Goal: Find specific page/section: Find specific page/section

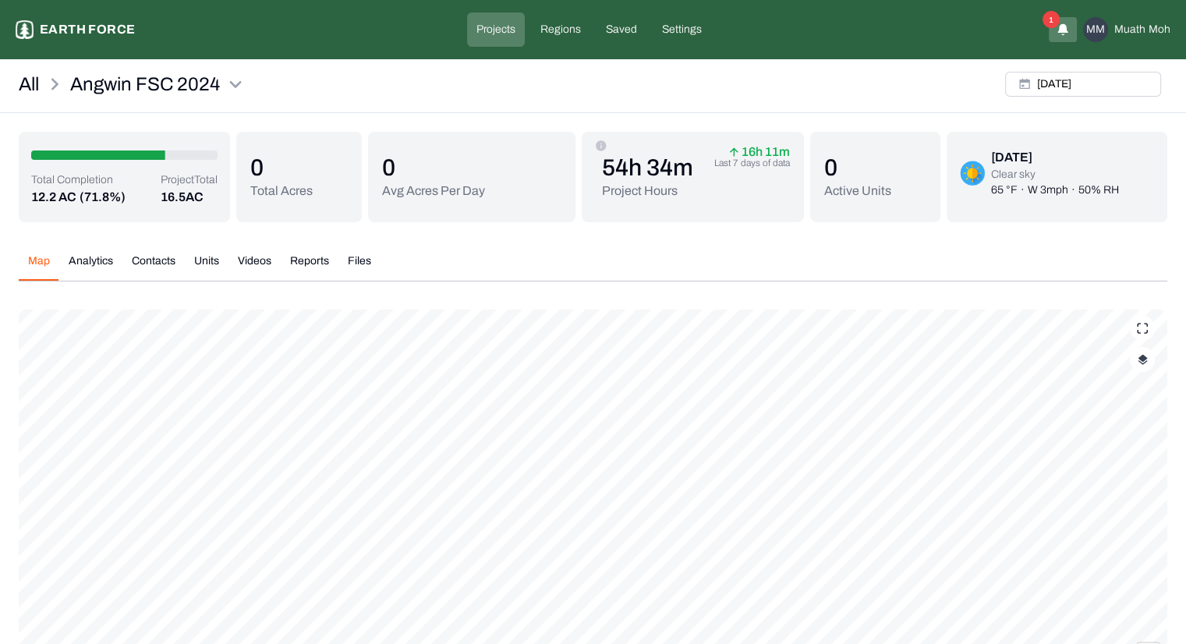
click at [125, 27] on p "Earth force" at bounding box center [87, 29] width 95 height 19
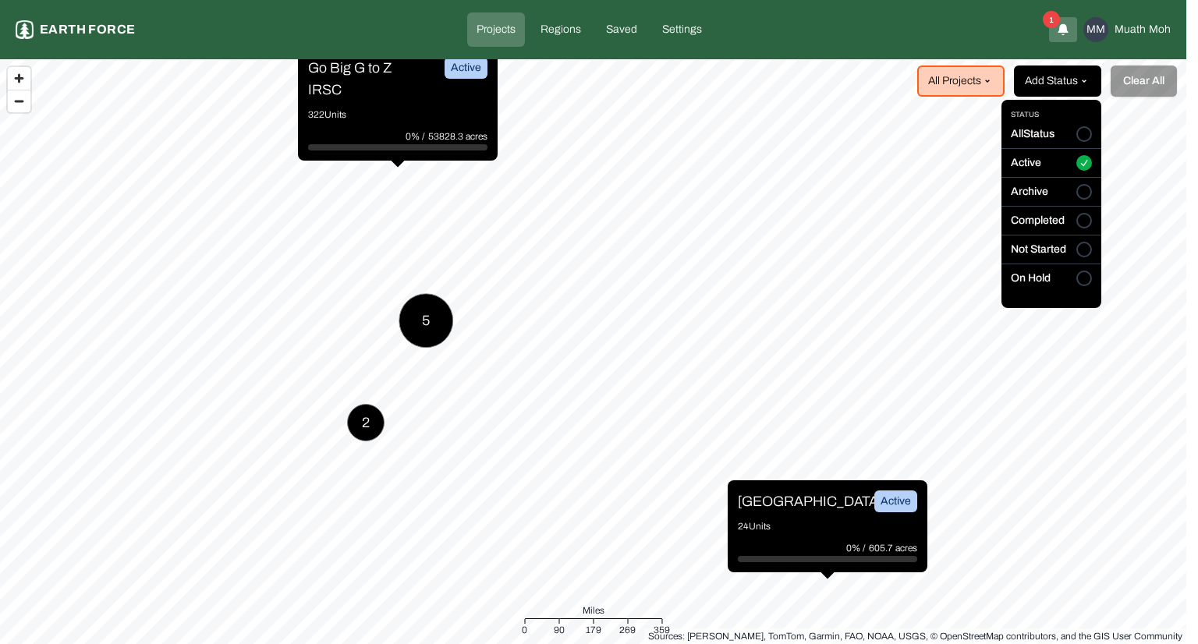
click at [1050, 94] on html "Projects Earth force Projects Regions Saved Settings 1 MM Muath Moh All Project…" at bounding box center [599, 322] width 1198 height 644
click at [1087, 135] on button "All Status" at bounding box center [1084, 134] width 16 height 16
click at [959, 78] on html "Projects Earth force Projects Regions Saved Settings 1 MM Muath Moh Add Project…" at bounding box center [599, 322] width 1198 height 644
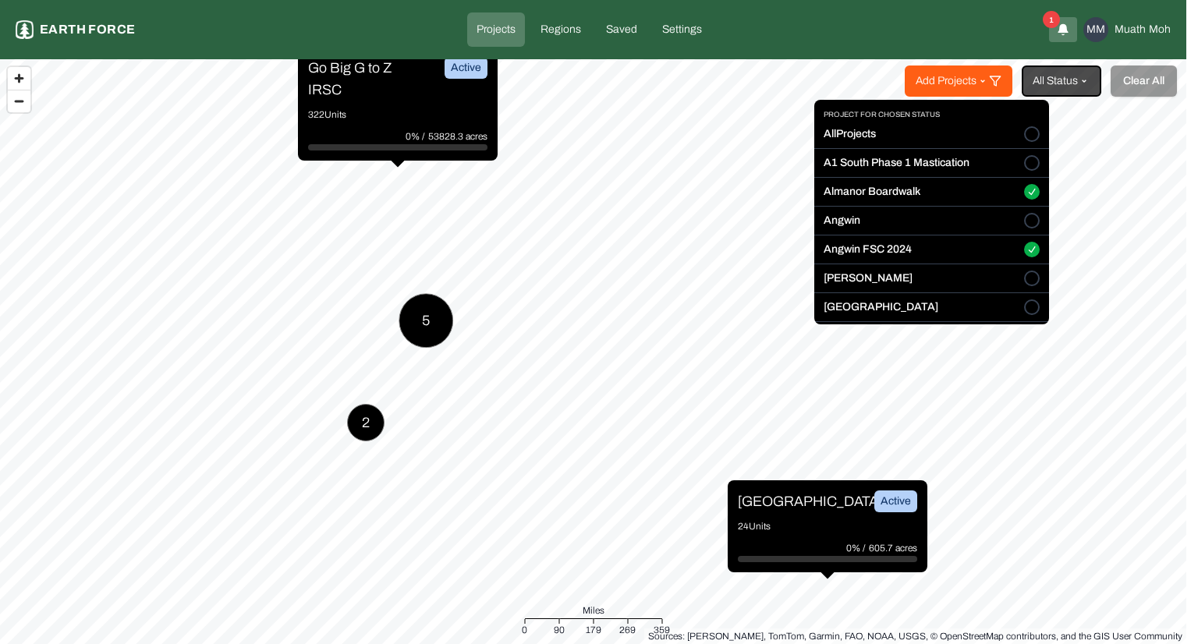
click at [961, 76] on html "Projects Earth force Projects Regions Saved Settings 1 MM Muath Moh Add Project…" at bounding box center [599, 322] width 1198 height 644
click at [1024, 135] on button "All Projects" at bounding box center [1032, 134] width 16 height 16
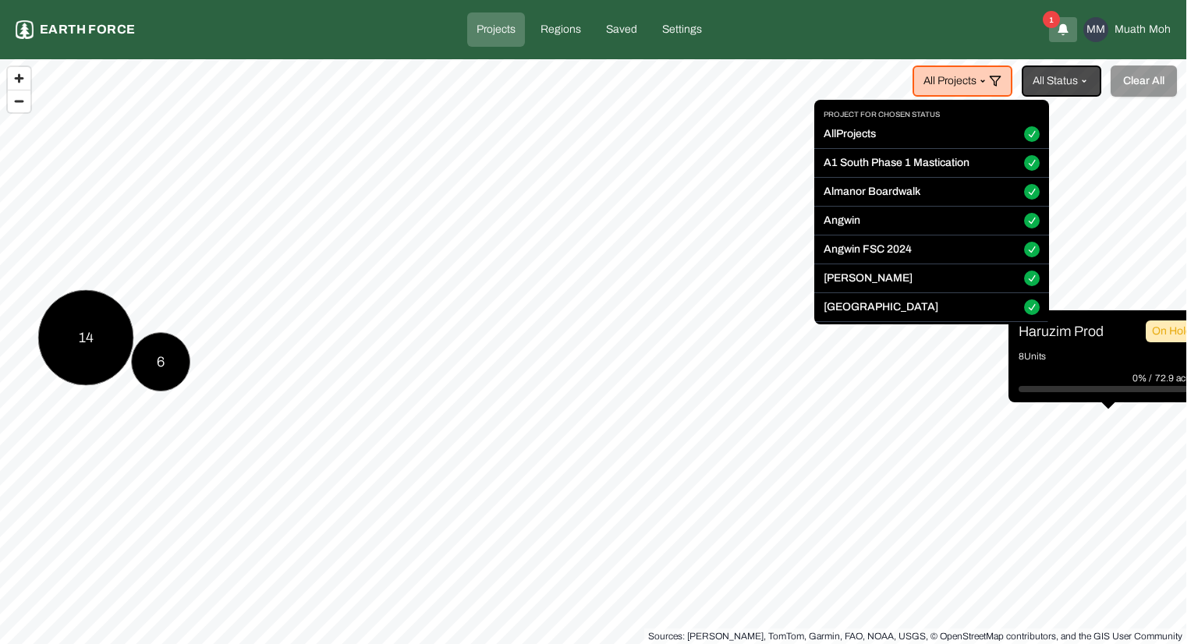
type button "on"
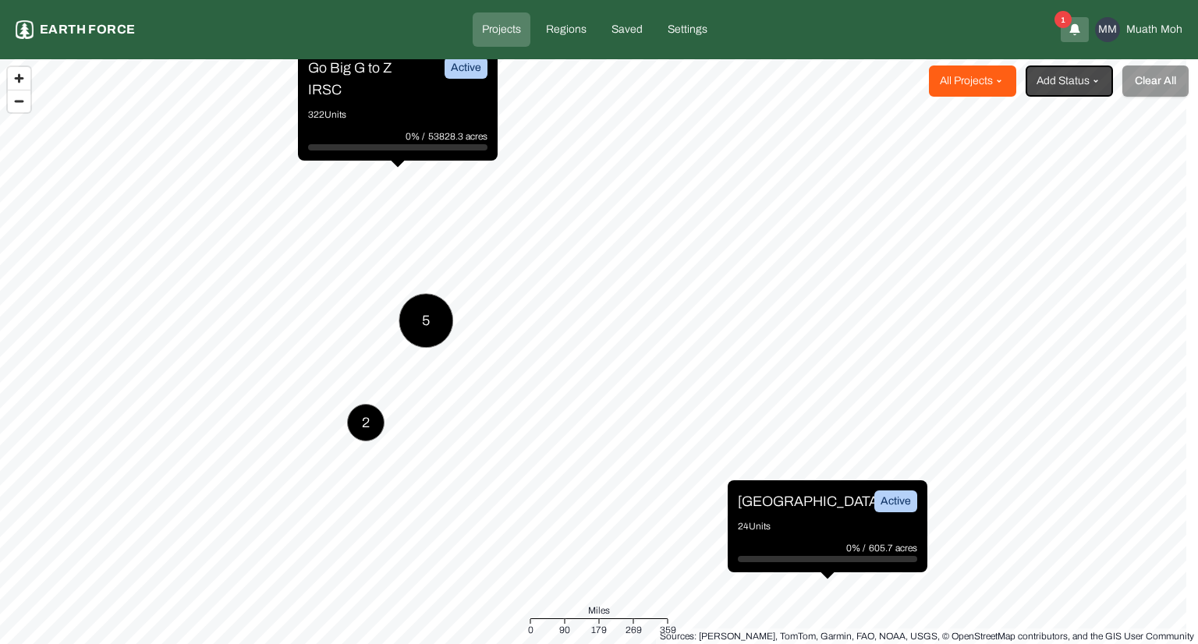
click at [973, 85] on html "Projects Earth force Projects Regions Saved Settings 1 MM Muath Moh All Project…" at bounding box center [599, 322] width 1198 height 644
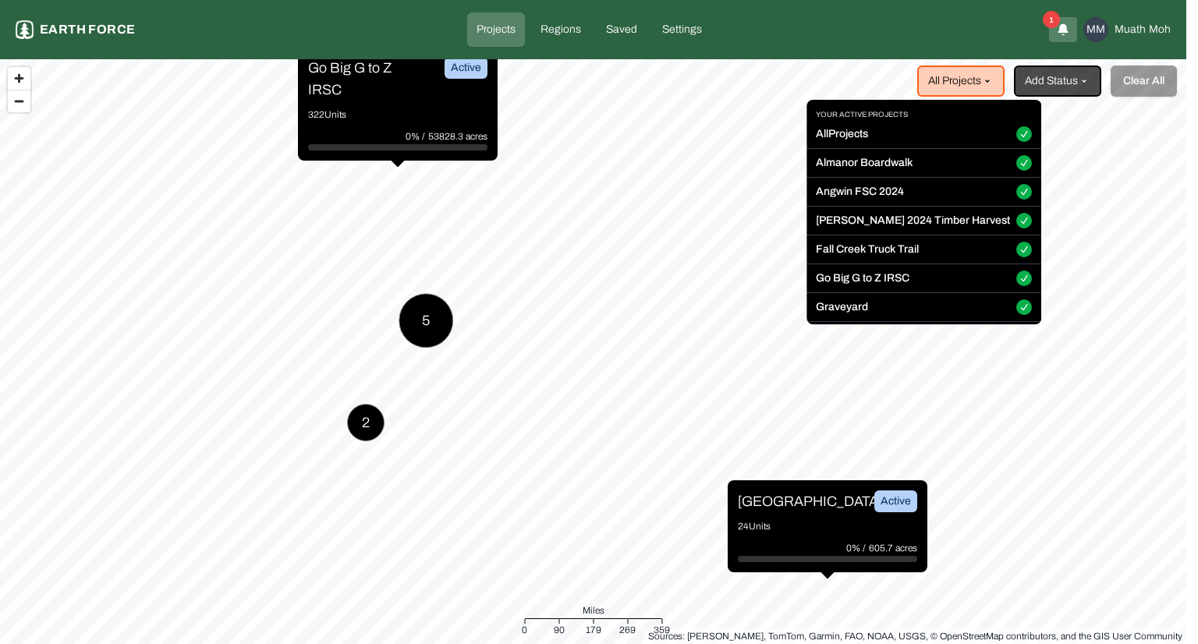
click at [1051, 87] on html "Projects Earth force Projects Regions Saved Settings 1 MM Muath Moh All Project…" at bounding box center [599, 322] width 1198 height 644
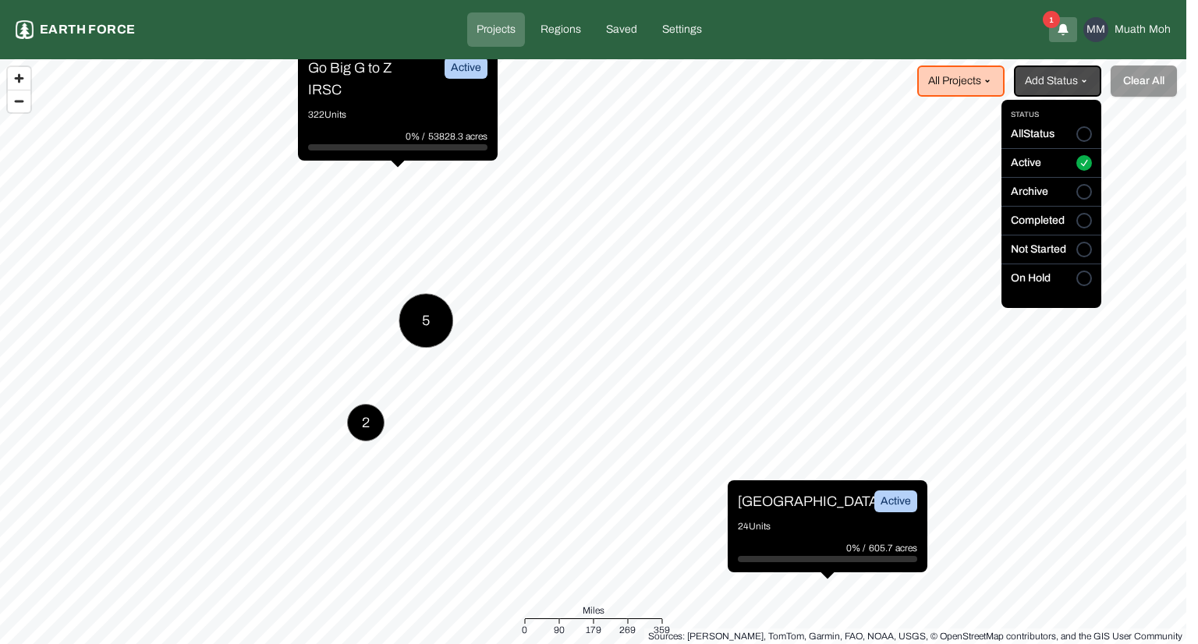
click at [1051, 87] on html "Projects Earth force Projects Regions Saved Settings 1 MM Muath Moh All Project…" at bounding box center [599, 322] width 1198 height 644
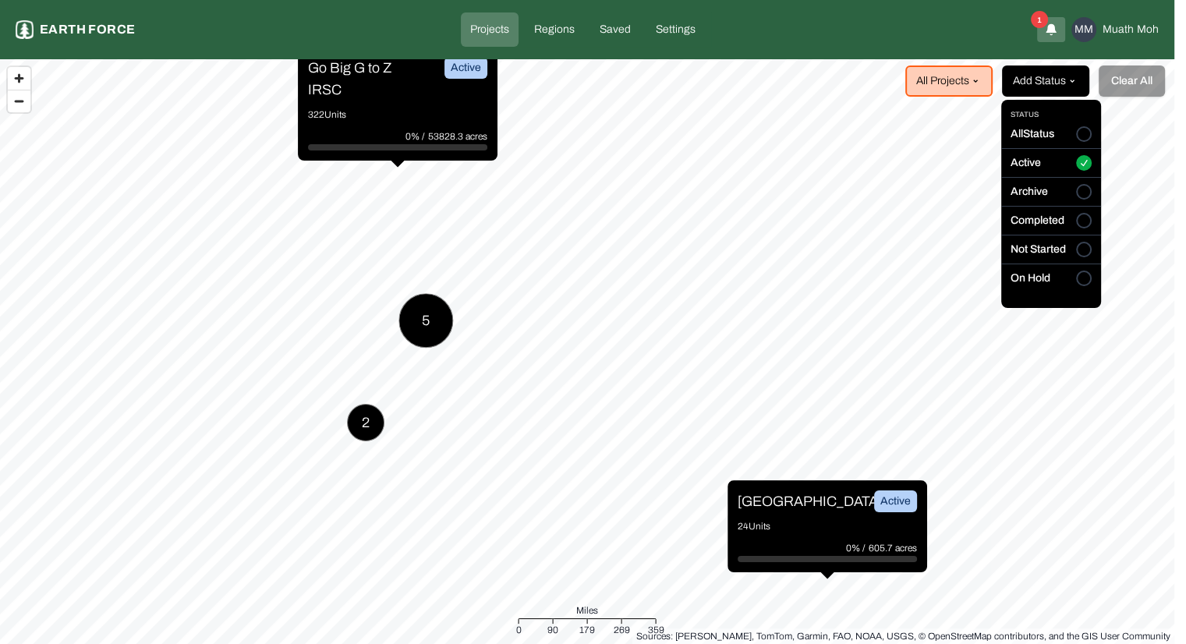
click at [1048, 80] on html "Projects Earth force Projects Regions Saved Settings 1 MM Muath Moh All Project…" at bounding box center [593, 322] width 1186 height 644
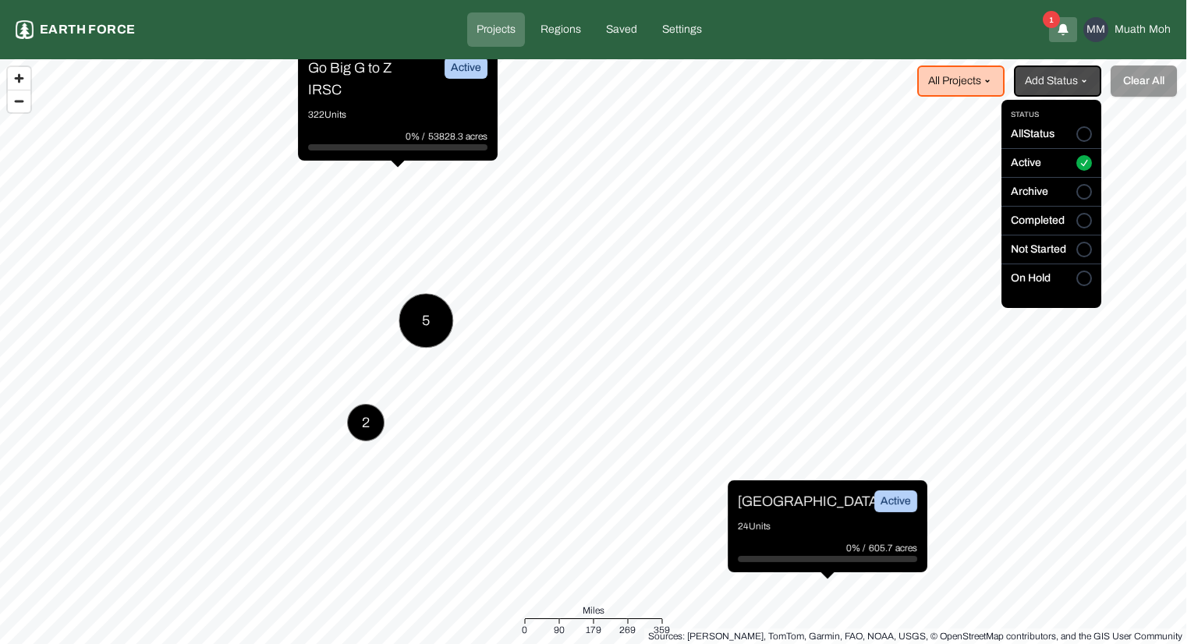
click at [1078, 130] on button "All Status" at bounding box center [1084, 134] width 16 height 16
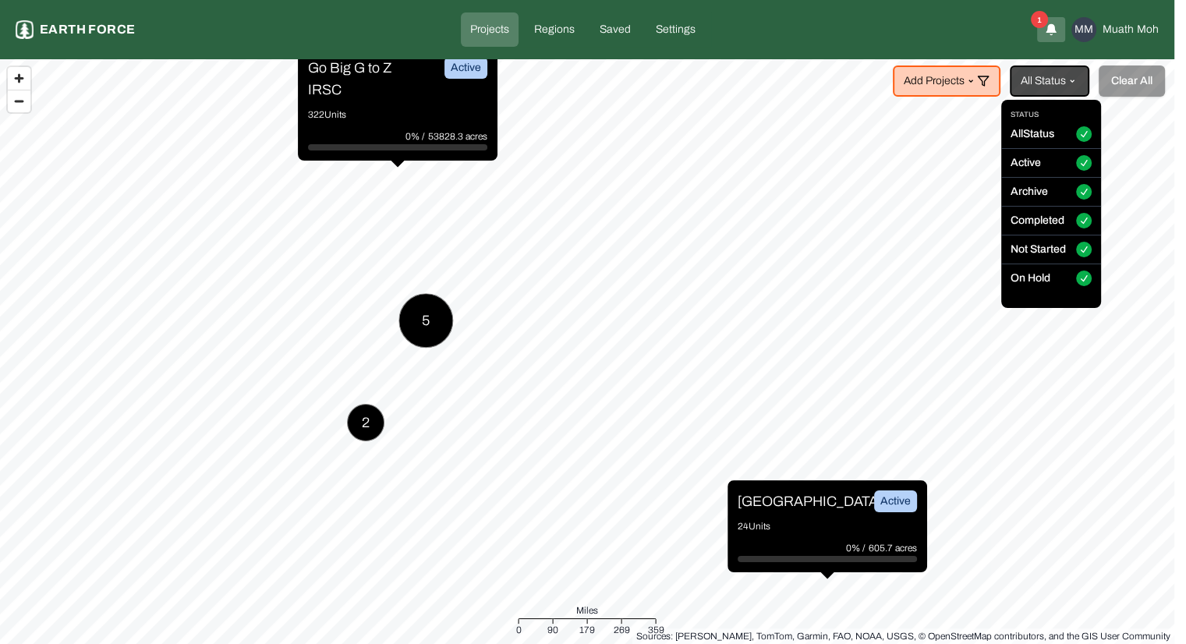
click at [994, 88] on html "Projects Earth force Projects Regions Saved Settings 1 MM Muath Moh Add Project…" at bounding box center [593, 322] width 1186 height 644
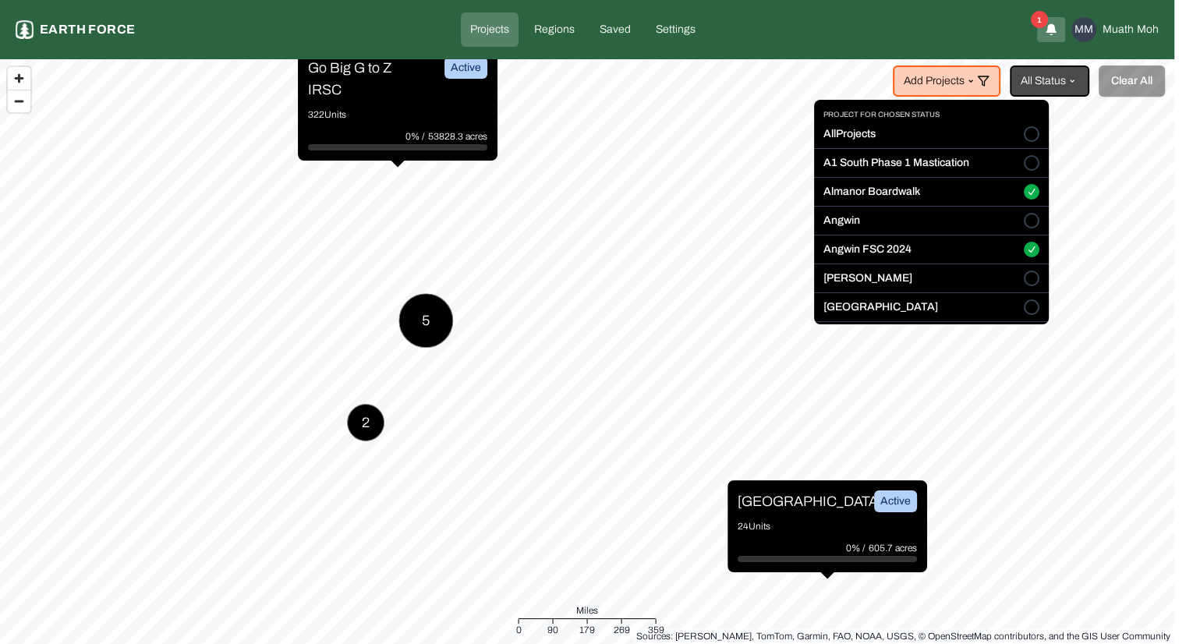
click at [994, 88] on html "Projects Earth force Projects Regions Saved Settings 1 MM Muath Moh Add Project…" at bounding box center [593, 322] width 1186 height 644
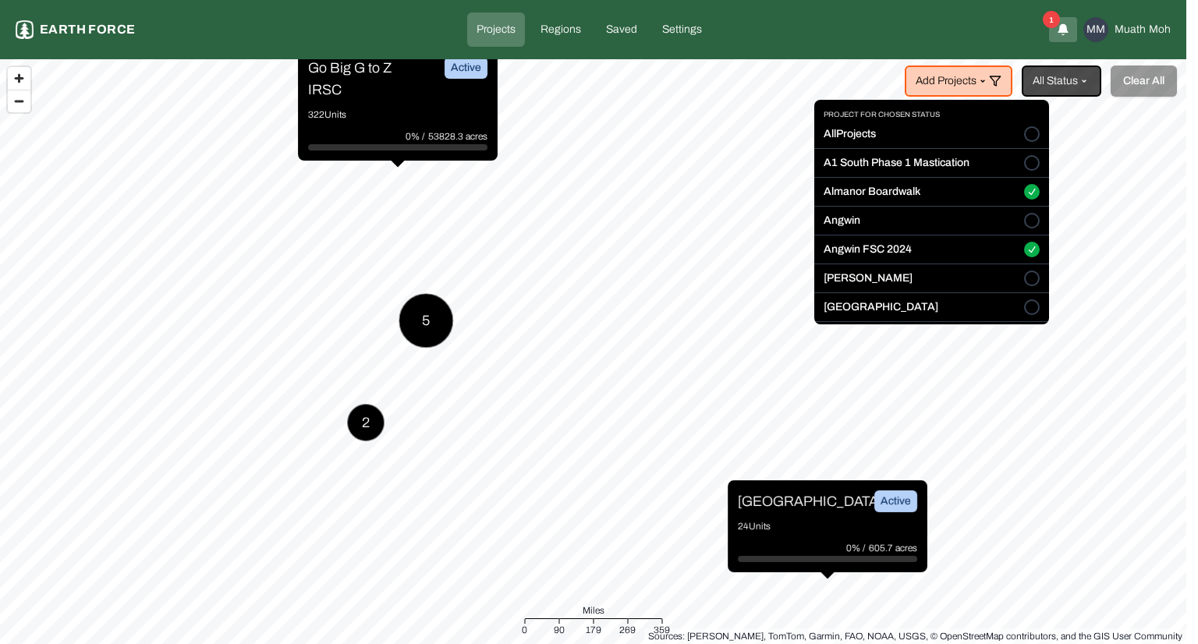
click at [1024, 133] on button "All Projects" at bounding box center [1032, 134] width 16 height 16
